Goal: Task Accomplishment & Management: Use online tool/utility

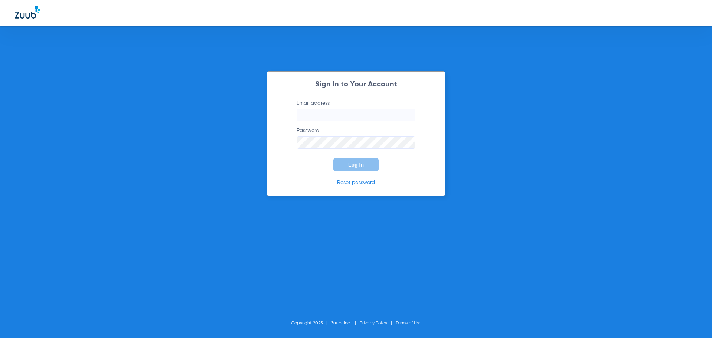
type input "[EMAIL_ADDRESS][DOMAIN_NAME]"
click at [362, 168] on button "Log In" at bounding box center [355, 164] width 45 height 13
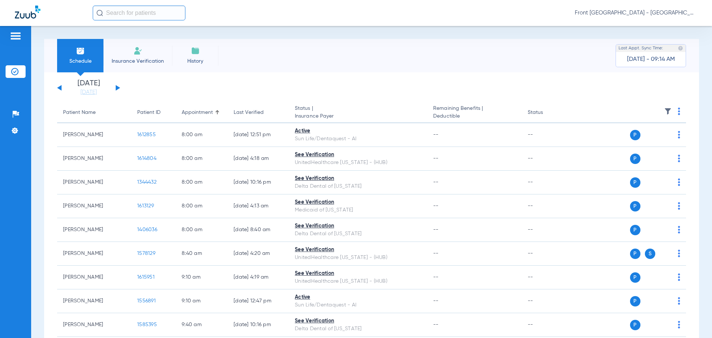
click at [116, 87] on button at bounding box center [118, 88] width 4 height 6
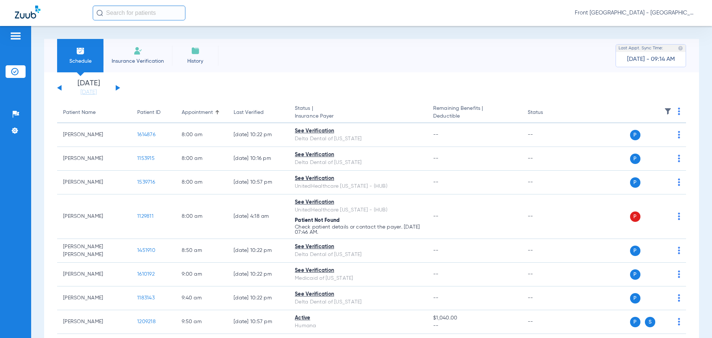
click at [58, 88] on button at bounding box center [59, 88] width 4 height 6
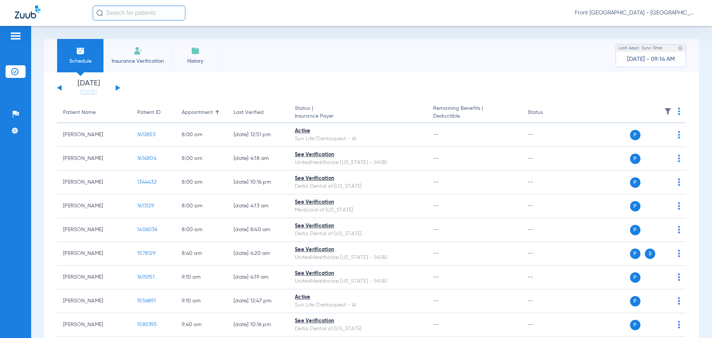
click at [116, 86] on button at bounding box center [118, 88] width 4 height 6
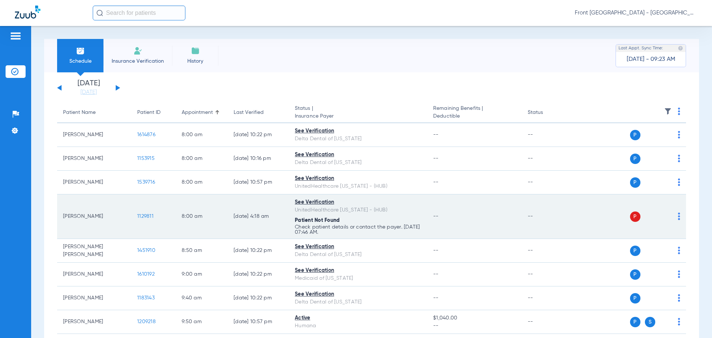
click at [147, 214] on span "1129811" at bounding box center [145, 216] width 16 height 5
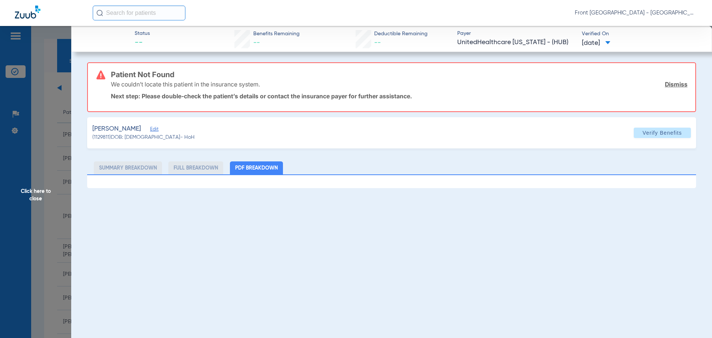
click at [37, 192] on span "Click here to close" at bounding box center [35, 195] width 71 height 338
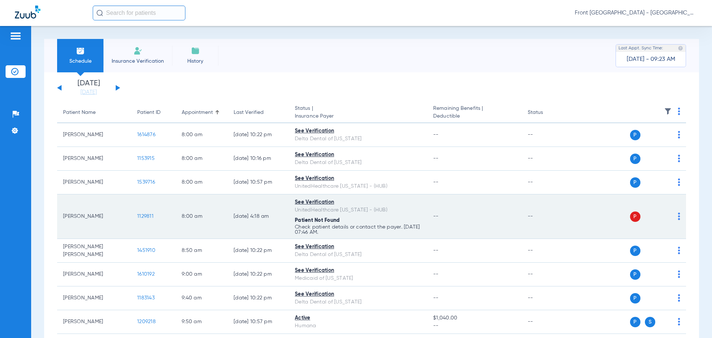
click at [672, 214] on div "P S" at bounding box center [626, 216] width 109 height 10
click at [678, 217] on img at bounding box center [679, 215] width 2 height 7
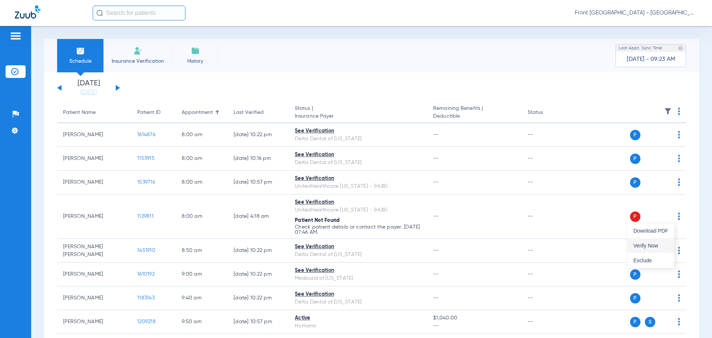
click at [646, 246] on span "Verify Now" at bounding box center [650, 245] width 35 height 5
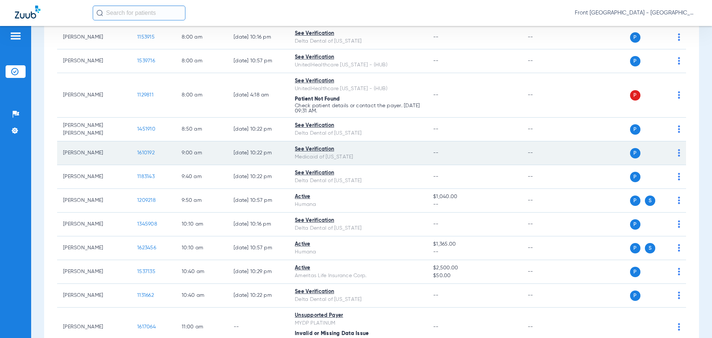
scroll to position [143, 0]
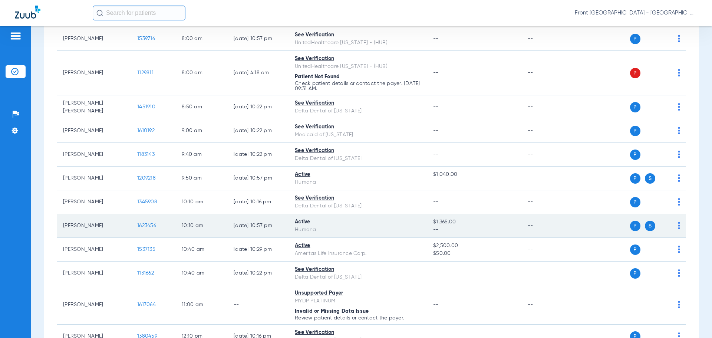
click at [149, 226] on span "1623456" at bounding box center [146, 225] width 19 height 5
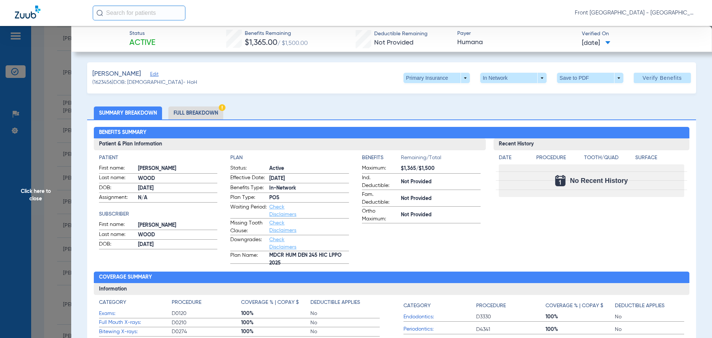
click at [420, 79] on span at bounding box center [436, 78] width 66 height 10
click at [420, 106] on span "Secondary Insurance" at bounding box center [428, 107] width 49 height 5
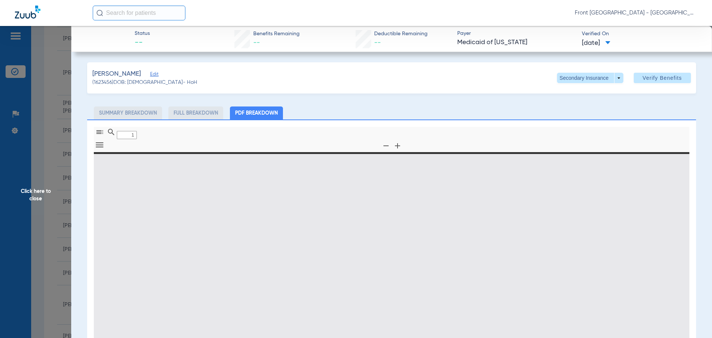
type input "0"
select select "page-width"
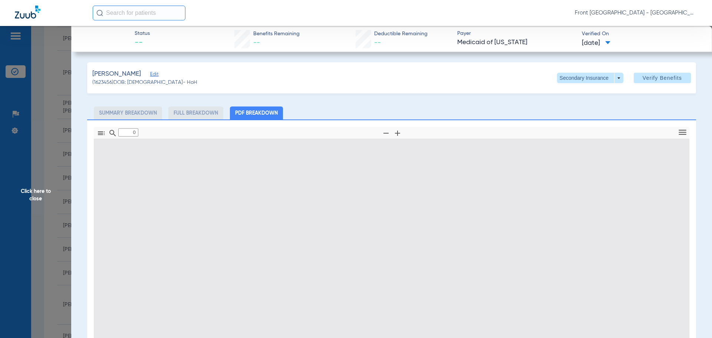
type input "1"
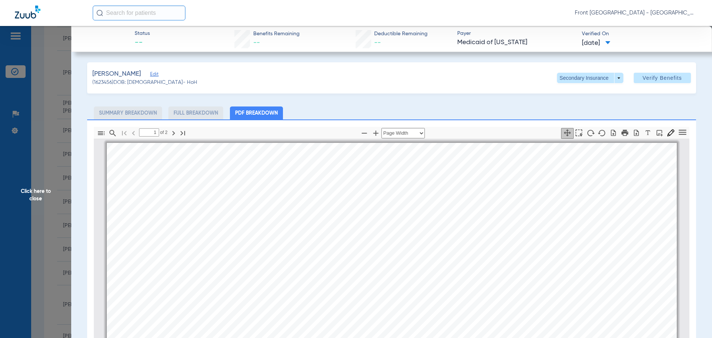
scroll to position [4, 0]
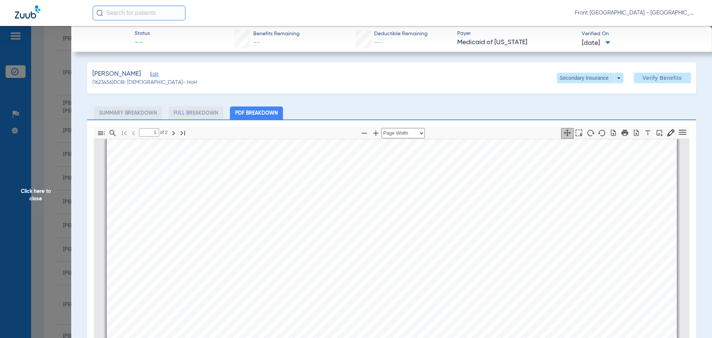
click at [42, 192] on span "Click here to close" at bounding box center [35, 195] width 71 height 338
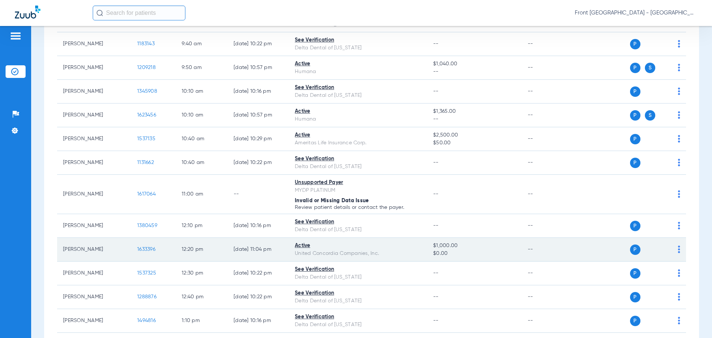
scroll to position [255, 0]
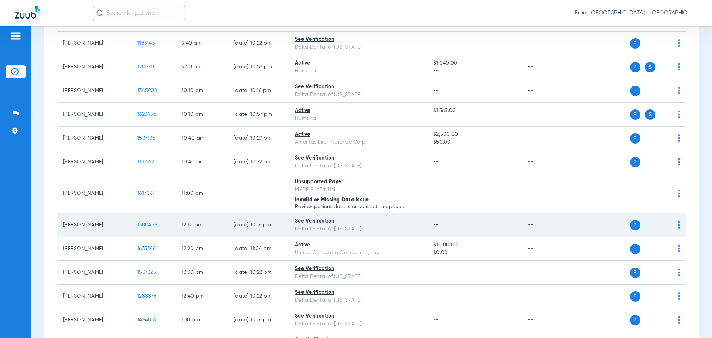
click at [149, 226] on span "1380459" at bounding box center [147, 224] width 20 height 5
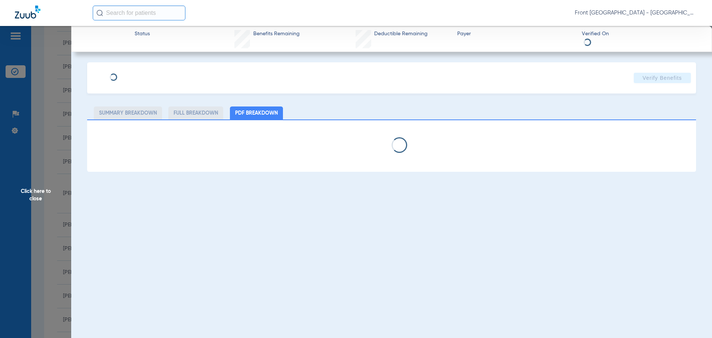
select select "page-width"
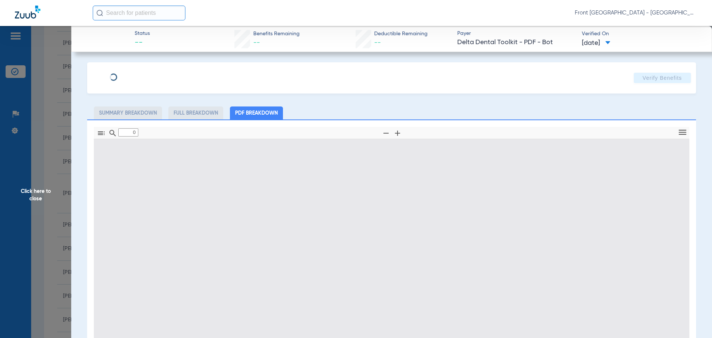
type input "1"
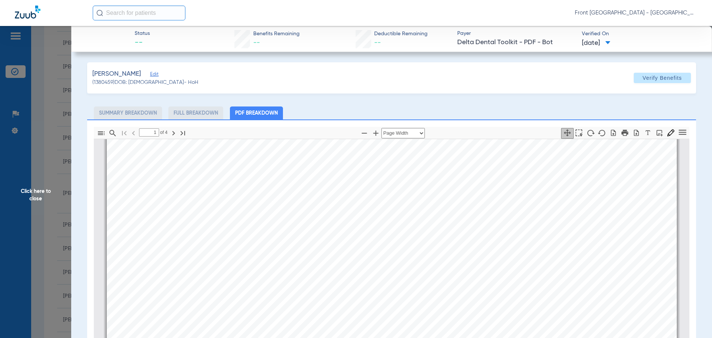
scroll to position [4, 0]
click at [42, 192] on span "Click here to close" at bounding box center [35, 195] width 71 height 338
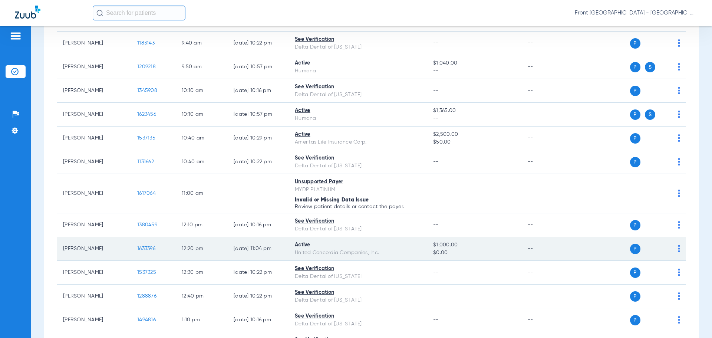
click at [148, 248] on span "1633396" at bounding box center [146, 248] width 18 height 5
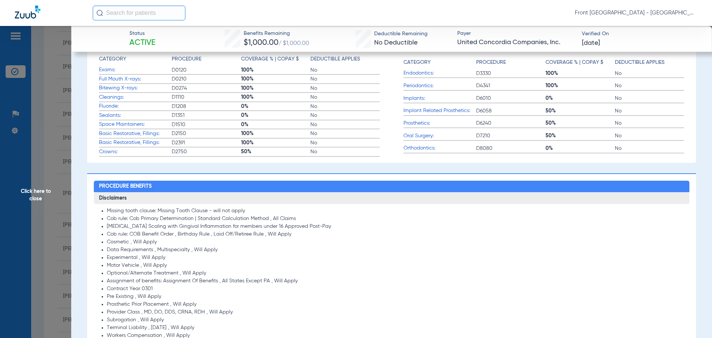
scroll to position [122, 0]
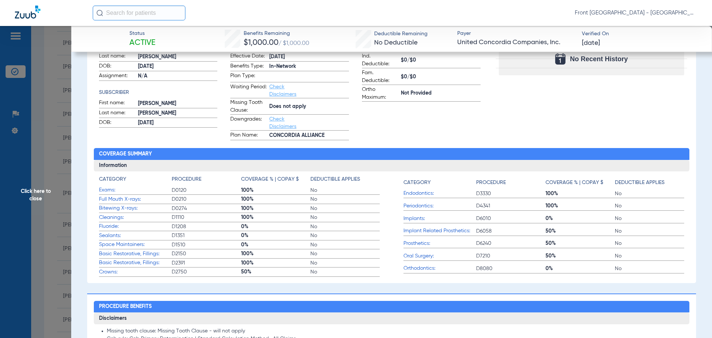
click at [33, 195] on span "Click here to close" at bounding box center [35, 195] width 71 height 338
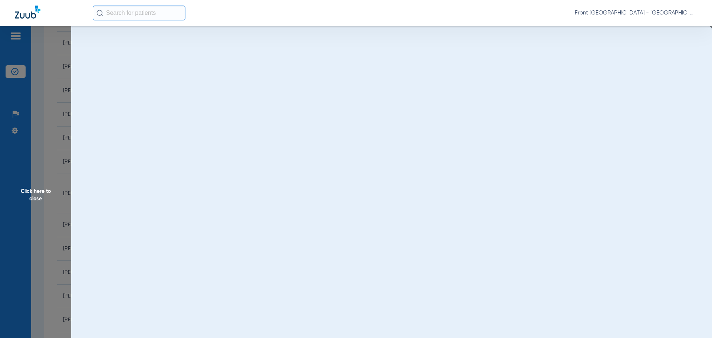
scroll to position [0, 0]
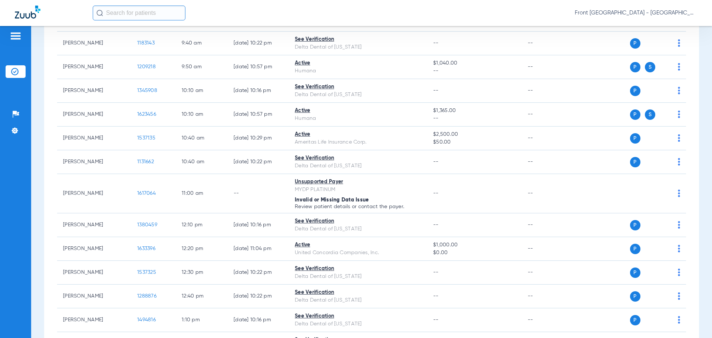
click at [309, 14] on div "Front [GEOGRAPHIC_DATA] - [GEOGRAPHIC_DATA] | My Community Dental Centers" at bounding box center [395, 13] width 604 height 15
